Goal: Task Accomplishment & Management: Manage account settings

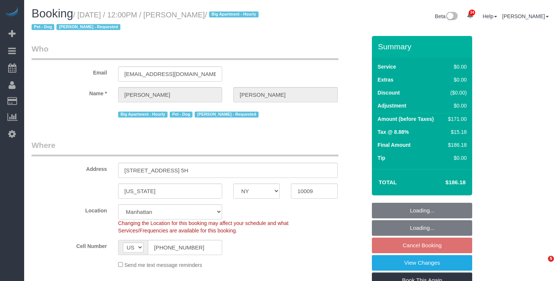
select select "NY"
select select "2"
select select "spot5"
select select "number:60"
select select "number:90"
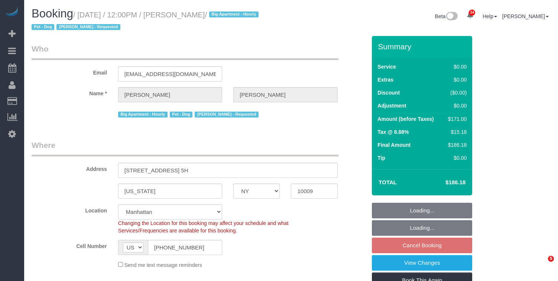
select select "number:13"
select select "number:5"
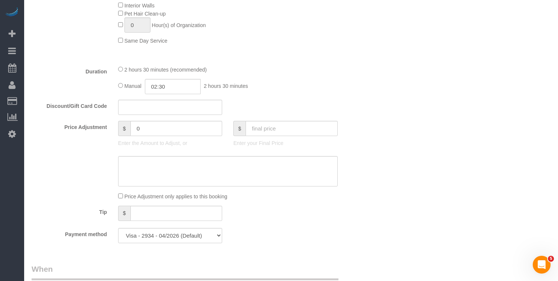
scroll to position [495, 0]
click at [126, 70] on span "2 hours 30 minutes (recommended)" at bounding box center [165, 71] width 82 height 6
click at [123, 70] on div "2 hours 30 minutes (recommended)" at bounding box center [227, 70] width 219 height 8
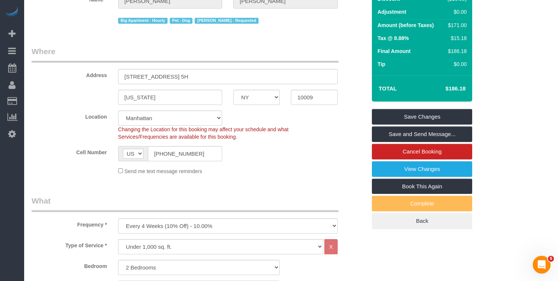
scroll to position [99, 0]
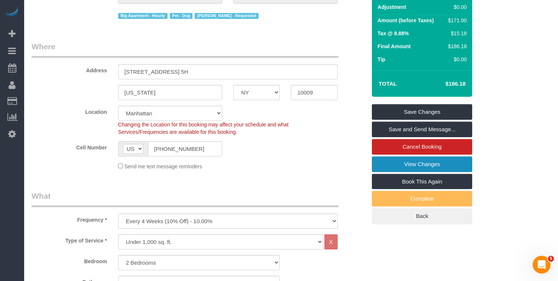
click at [400, 163] on link "View Changes" at bounding box center [422, 165] width 100 height 16
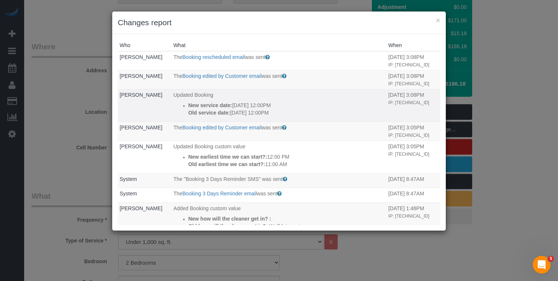
scroll to position [5, 0]
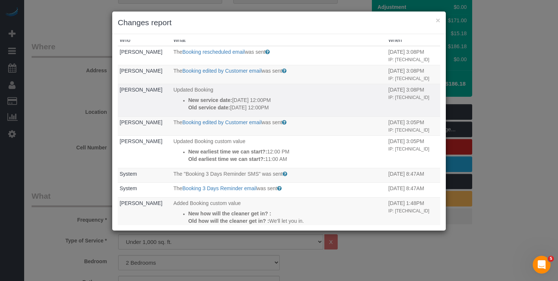
drag, startPoint x: 287, startPoint y: 121, endPoint x: 180, endPoint y: 115, distance: 107.8
click at [188, 111] on li "New service date: 10/10/2025 12:00PM Old service date: 10/07/2025 12:00PM" at bounding box center [286, 104] width 196 height 15
copy div "New service date: 10/10/2025 12:00PM Old service date: 10/07/2025 12:00PM"
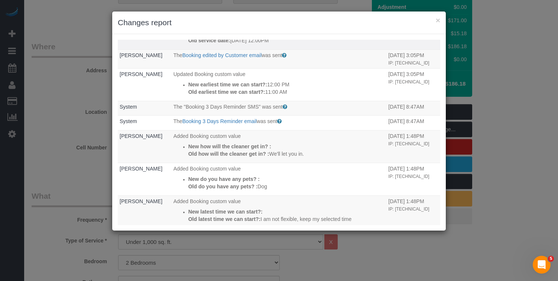
scroll to position [86, 0]
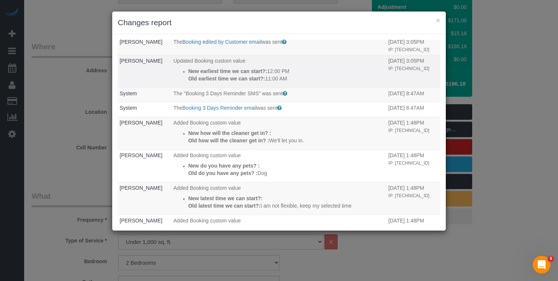
drag, startPoint x: 287, startPoint y: 101, endPoint x: 182, endPoint y: 95, distance: 105.3
click at [182, 82] on ul "New earliest time we can start?: 12:00 PM Old earliest time we can start?: 11:0…" at bounding box center [278, 75] width 211 height 15
copy div "New earliest time we can start?: 12:00 PM Old earliest time we can start?: 11:0…"
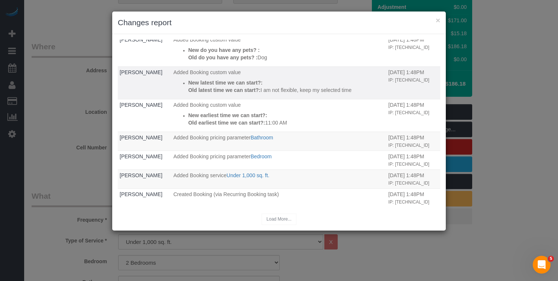
scroll to position [224, 0]
click at [438, 20] on button "×" at bounding box center [438, 20] width 4 height 8
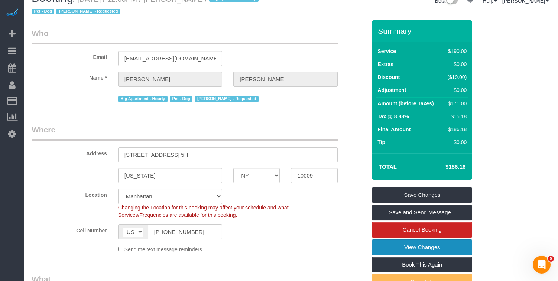
scroll to position [13, 0]
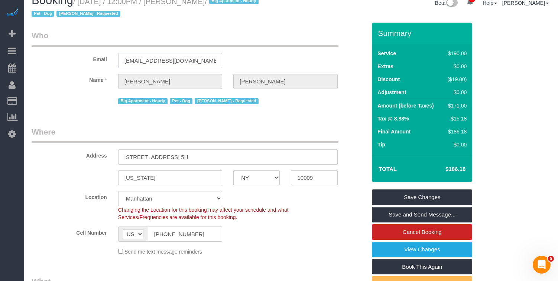
click at [152, 59] on input "wendykangas@gmail.com" at bounding box center [170, 60] width 104 height 15
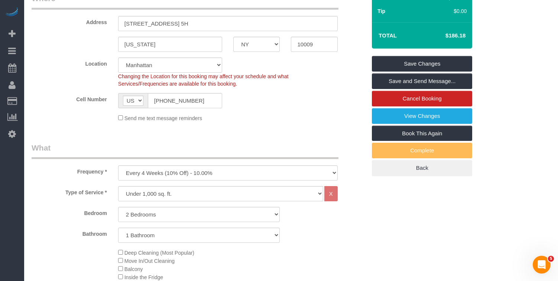
scroll to position [147, 0]
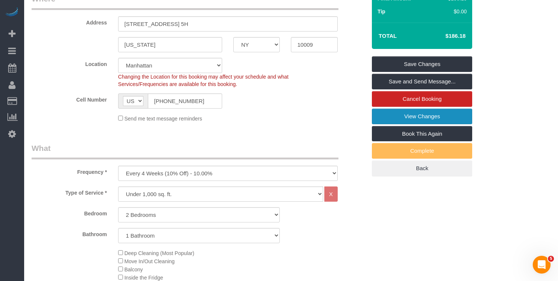
click at [403, 117] on link "View Changes" at bounding box center [422, 117] width 100 height 16
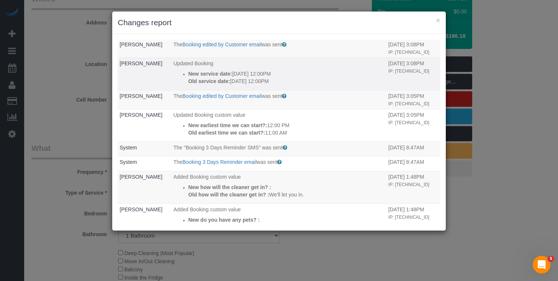
scroll to position [0, 0]
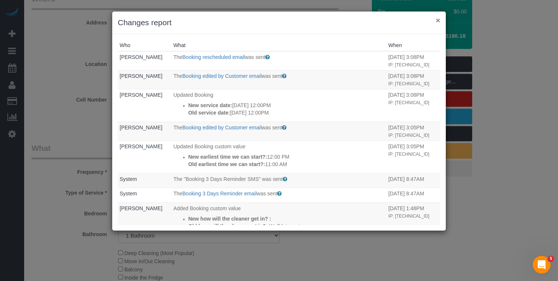
click at [437, 19] on button "×" at bounding box center [438, 20] width 4 height 8
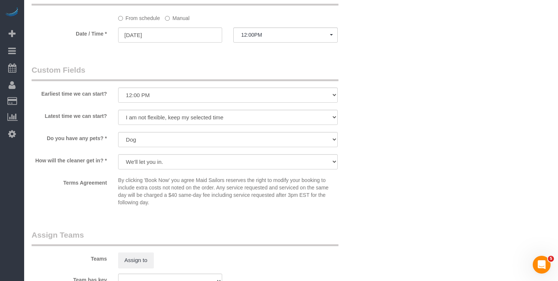
scroll to position [815, 0]
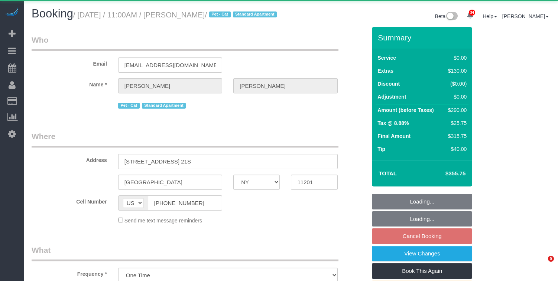
select select "NY"
select select "object:824"
select select "1"
select select "spot4"
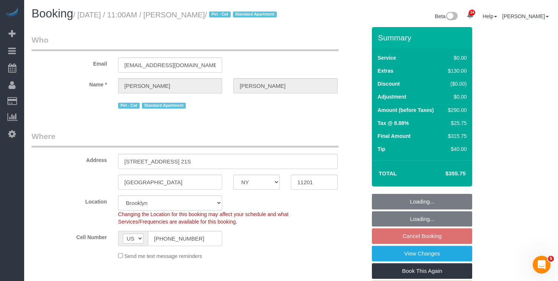
select select "string:stripe-pm_1Mq0gs4VGloSiKo7aSjelqdp"
select select "number:58"
select select "number:75"
select select "number:14"
select select "number:6"
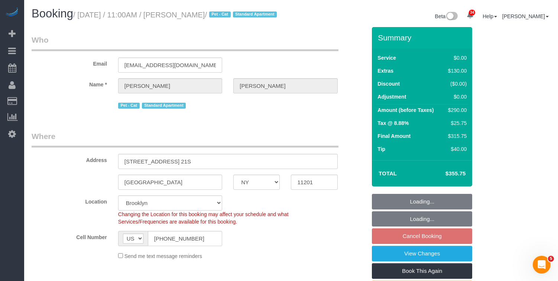
select select "1"
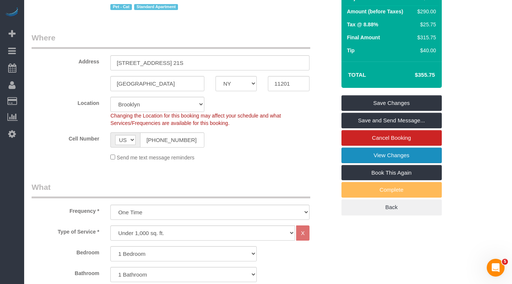
scroll to position [100, 0]
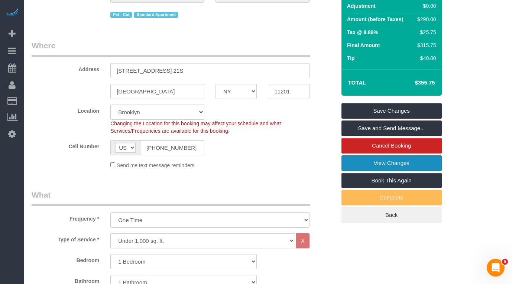
click at [361, 160] on link "View Changes" at bounding box center [391, 164] width 100 height 16
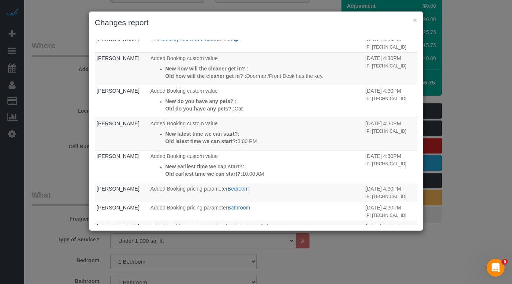
scroll to position [0, 0]
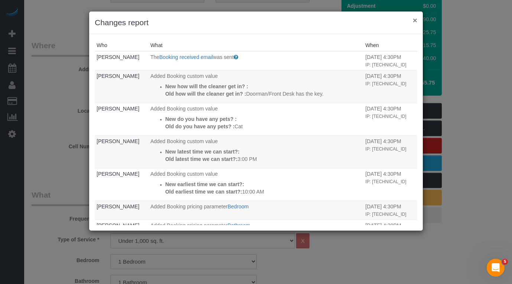
click at [414, 20] on button "×" at bounding box center [415, 20] width 4 height 8
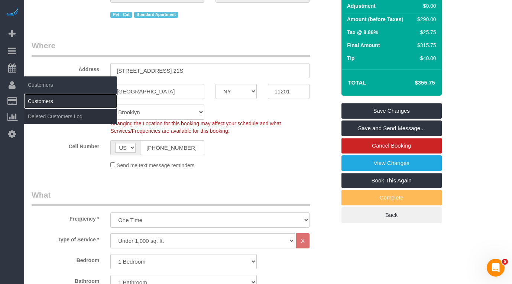
click at [36, 102] on link "Customers" at bounding box center [70, 101] width 93 height 15
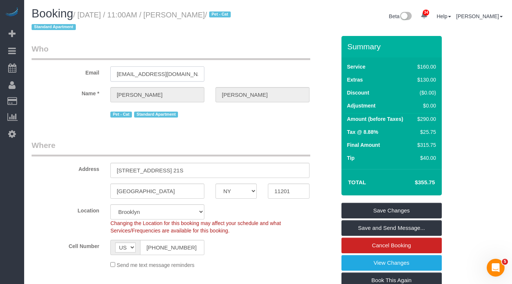
click at [158, 77] on input "[EMAIL_ADDRESS][DOMAIN_NAME]" at bounding box center [157, 73] width 94 height 15
click at [161, 74] on input "[EMAIL_ADDRESS][DOMAIN_NAME]" at bounding box center [157, 73] width 94 height 15
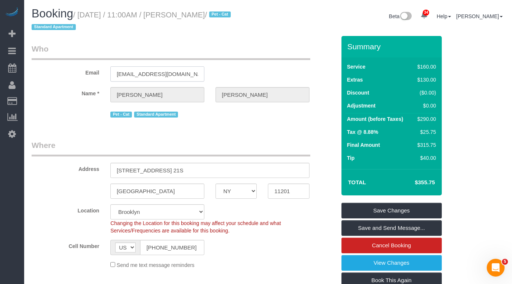
click at [161, 74] on input "[EMAIL_ADDRESS][DOMAIN_NAME]" at bounding box center [157, 73] width 94 height 15
click at [303, 65] on div "Email [EMAIL_ADDRESS][DOMAIN_NAME]" at bounding box center [183, 62] width 315 height 38
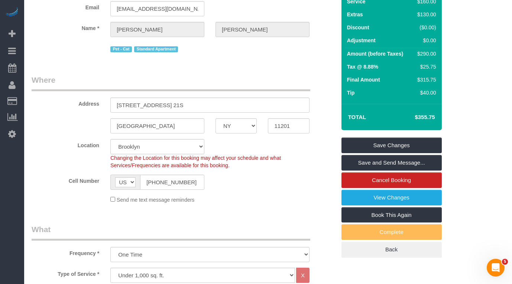
scroll to position [71, 0]
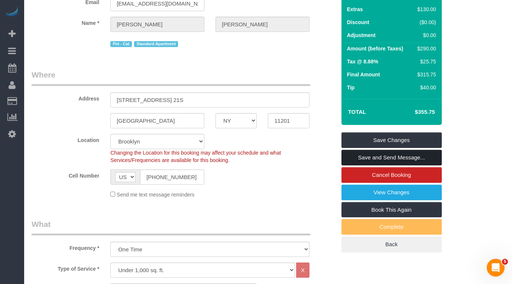
click at [358, 159] on link "Save and Send Message..." at bounding box center [391, 158] width 100 height 16
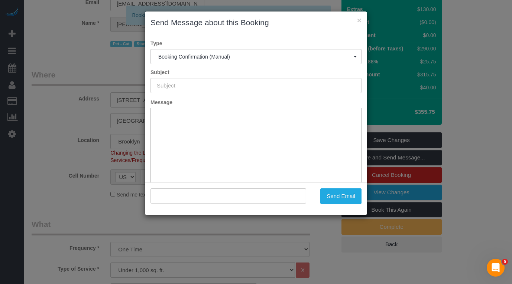
type input "Cleaning Confirmed for [DATE] 11:00am"
type input ""[PERSON_NAME]" <[PERSON_NAME][EMAIL_ADDRESS][DOMAIN_NAME]>"
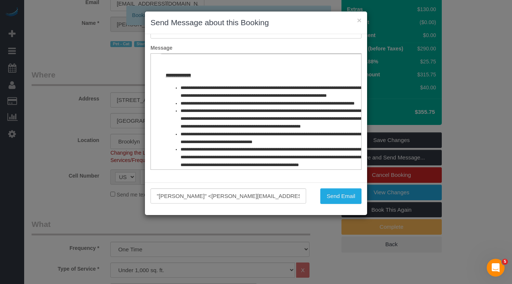
scroll to position [355, 0]
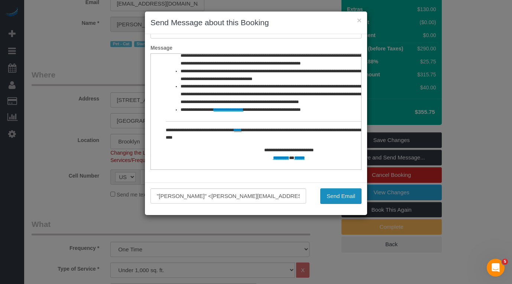
click at [327, 193] on button "Send Email" at bounding box center [340, 197] width 41 height 16
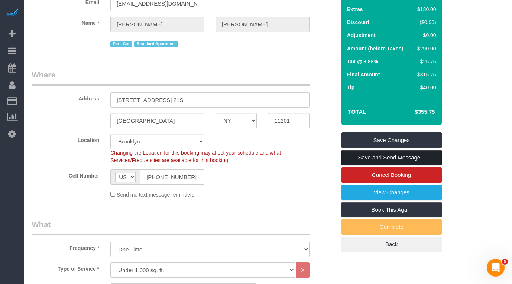
scroll to position [0, 0]
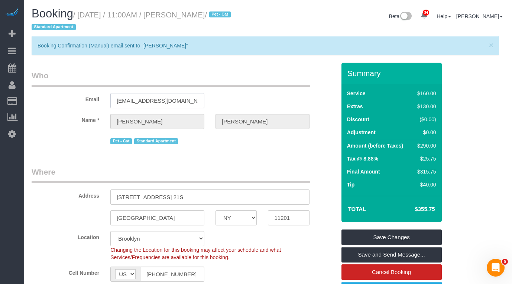
click at [150, 100] on input "[EMAIL_ADDRESS][DOMAIN_NAME]" at bounding box center [157, 100] width 94 height 15
drag, startPoint x: 178, startPoint y: 14, endPoint x: 85, endPoint y: 16, distance: 93.2
click at [86, 14] on small "/ [DATE] / 11:00AM / [PERSON_NAME] / Pet - Cat Standard Apartment" at bounding box center [132, 21] width 201 height 21
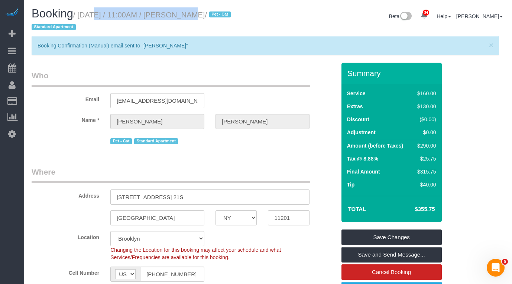
copy small "[DATE] / 11:00AM"
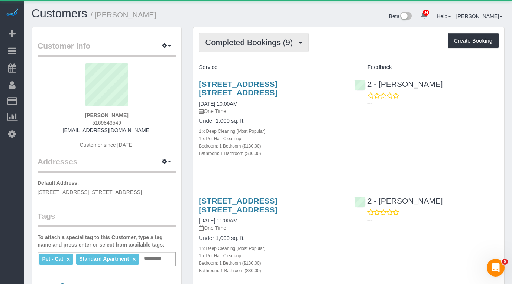
click at [241, 45] on span "Completed Bookings (9)" at bounding box center [250, 42] width 91 height 9
